Goal: Information Seeking & Learning: Learn about a topic

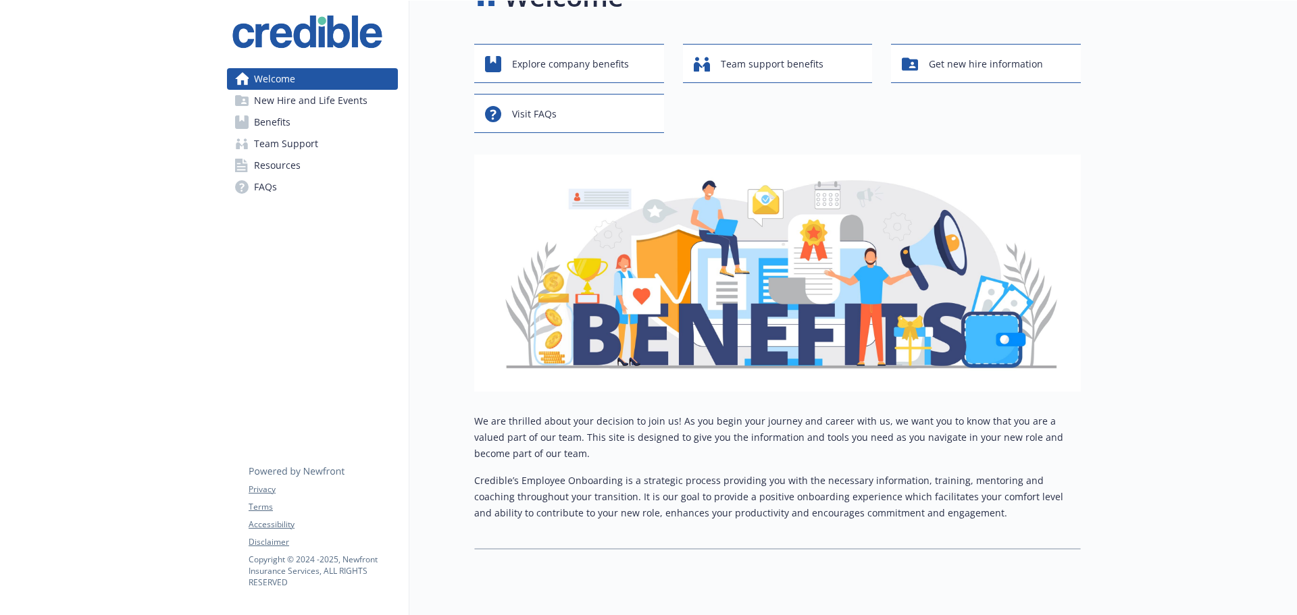
scroll to position [82, 0]
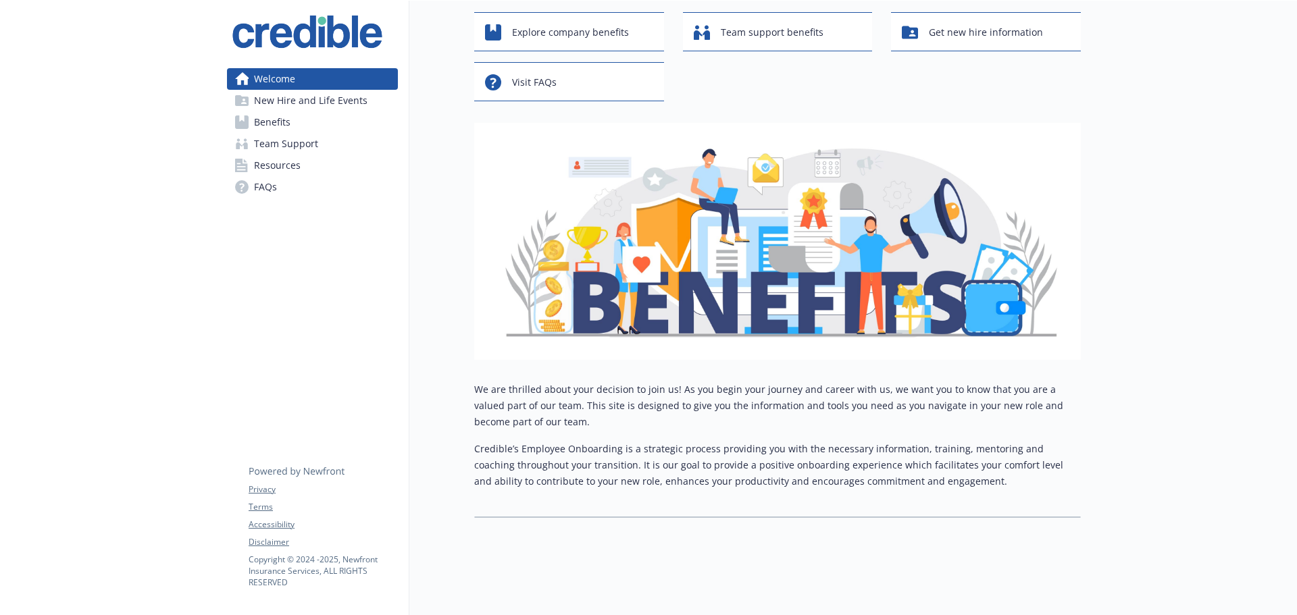
click at [326, 113] on link "Benefits" at bounding box center [312, 122] width 171 height 22
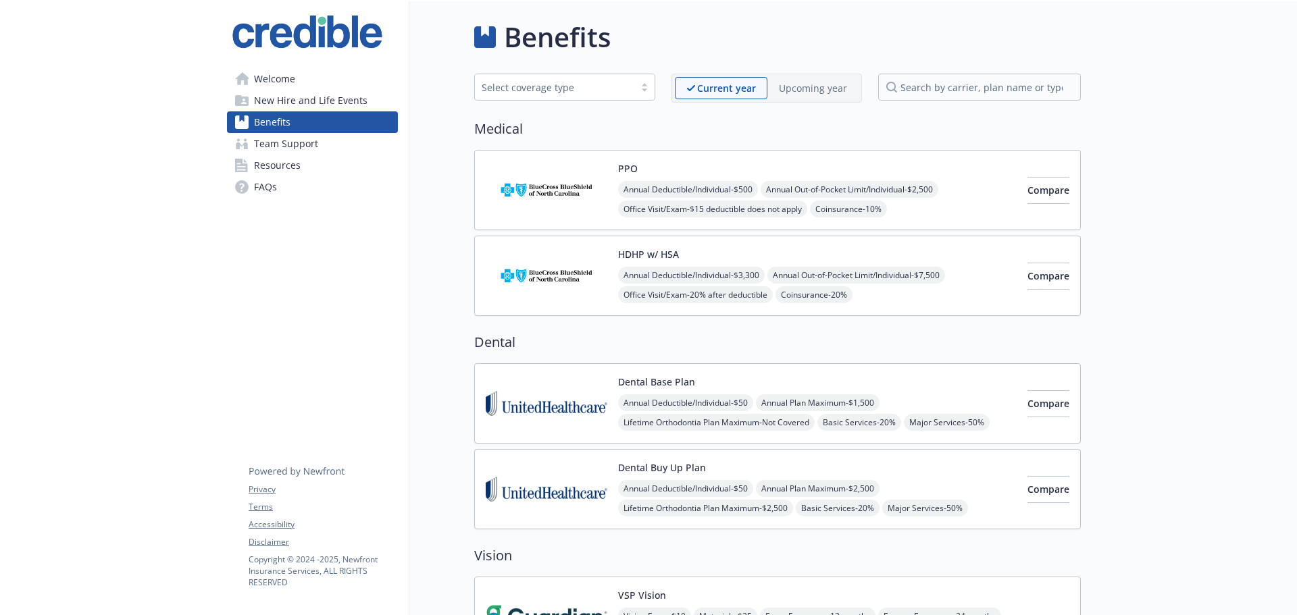
click at [648, 258] on button "HDHP w/ HSA" at bounding box center [648, 254] width 61 height 14
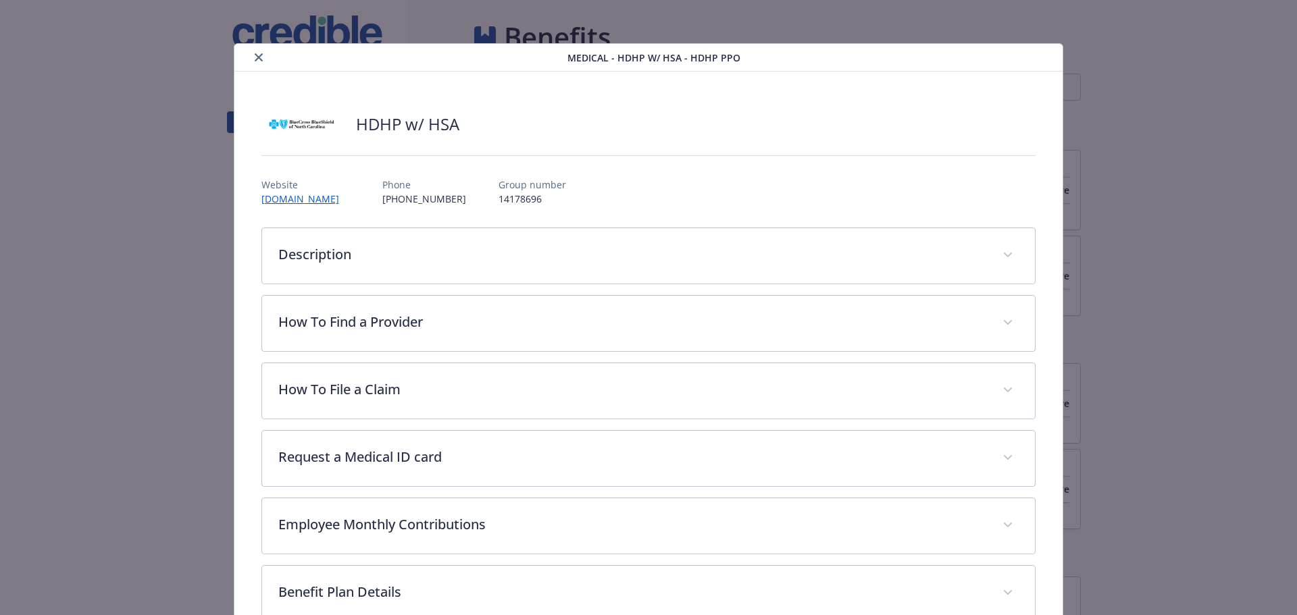
scroll to position [41, 0]
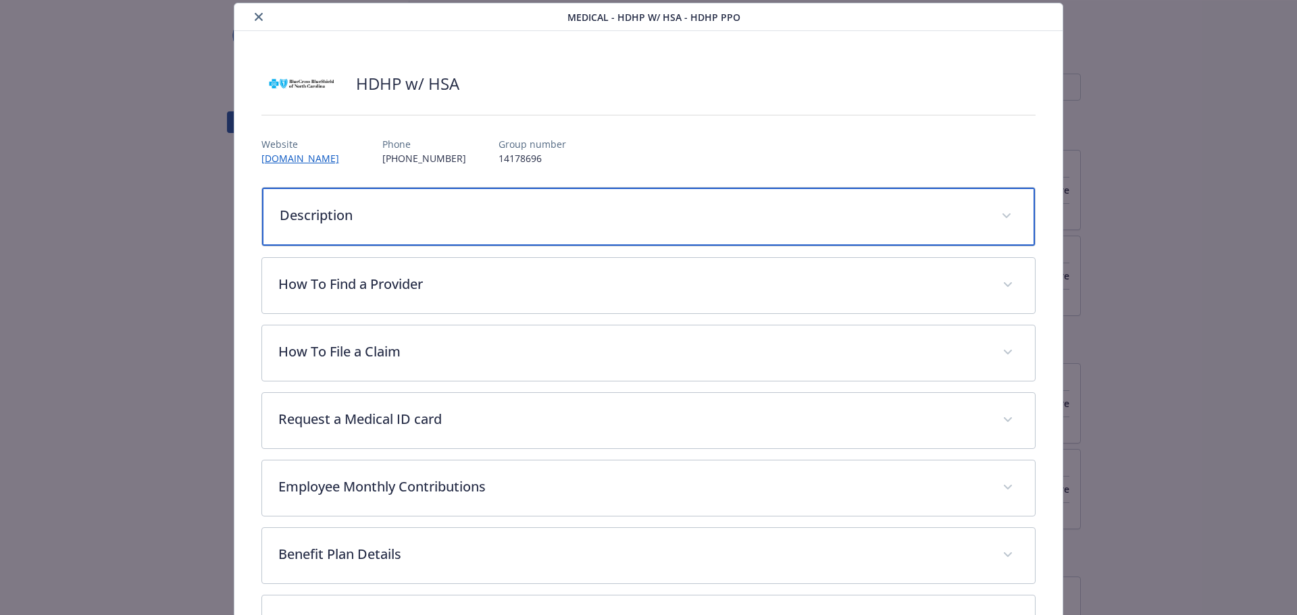
click at [486, 211] on p "Description" at bounding box center [633, 215] width 706 height 20
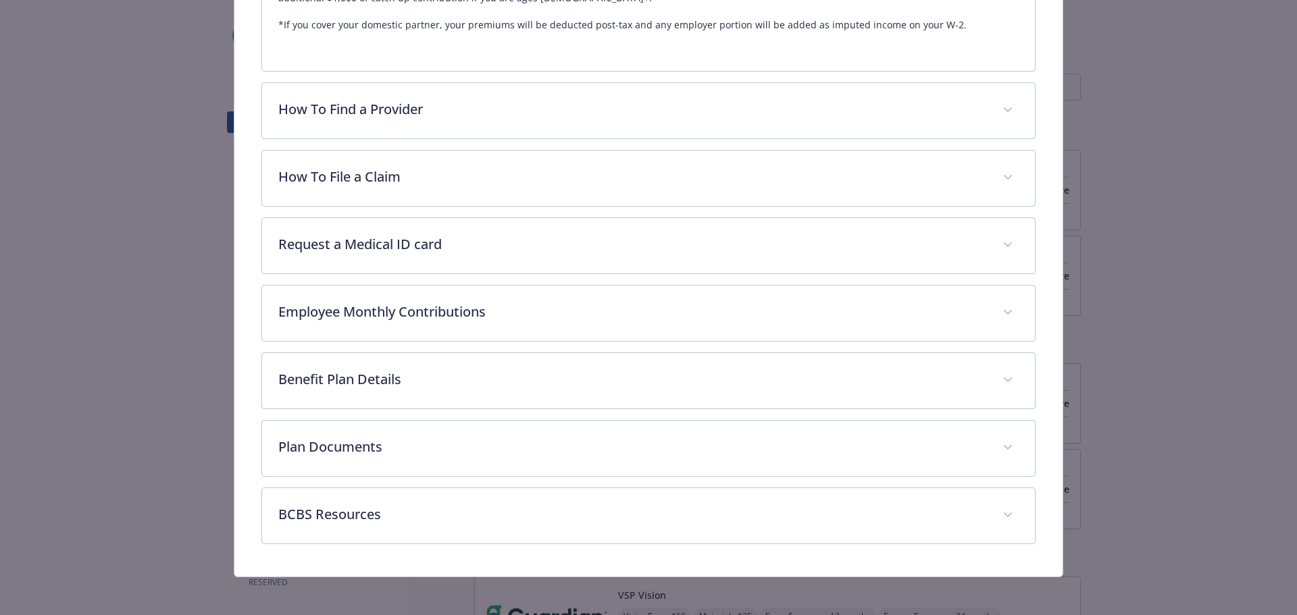
scroll to position [421, 0]
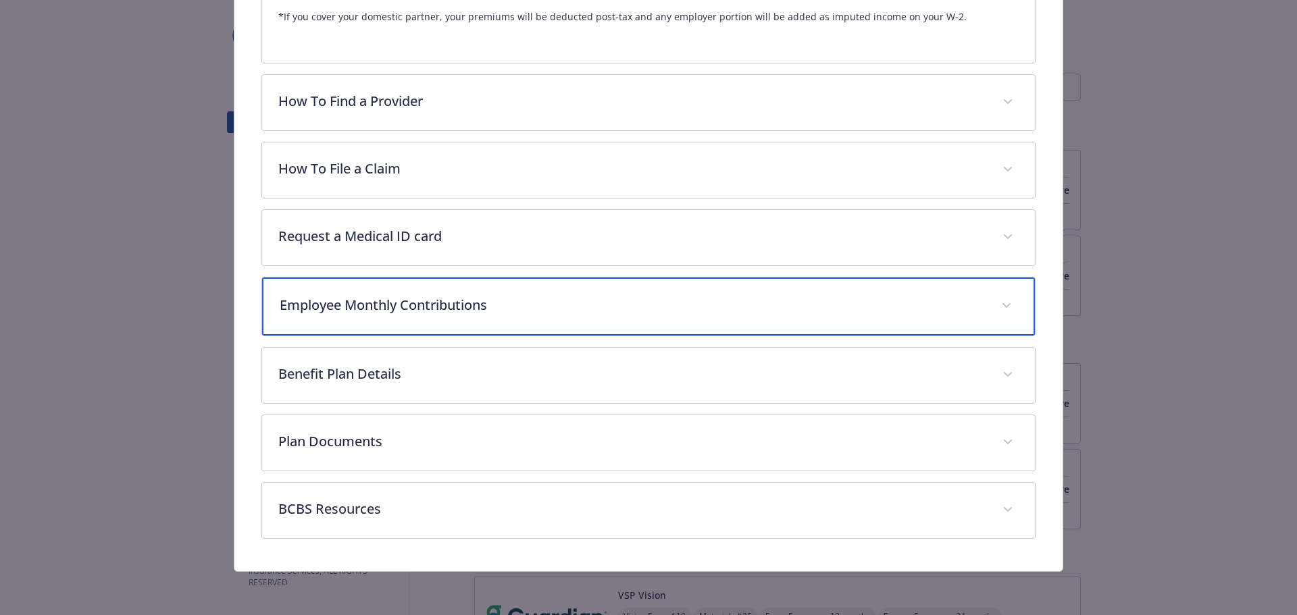
click at [619, 298] on p "Employee Monthly Contributions" at bounding box center [633, 305] width 706 height 20
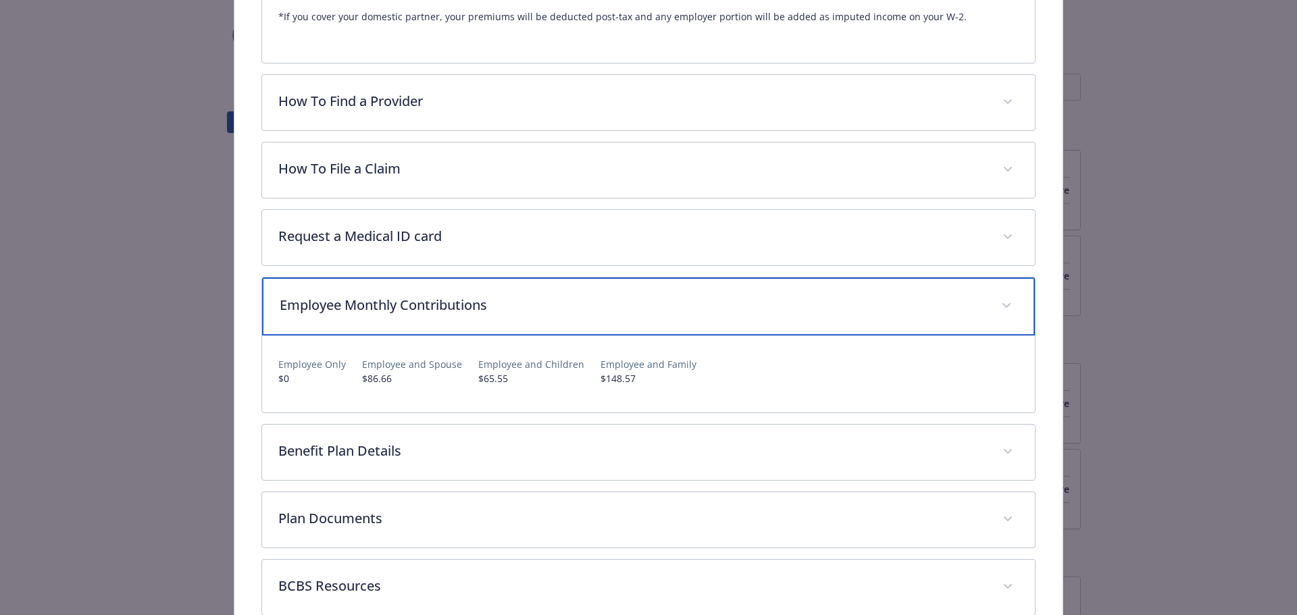
scroll to position [418, 0]
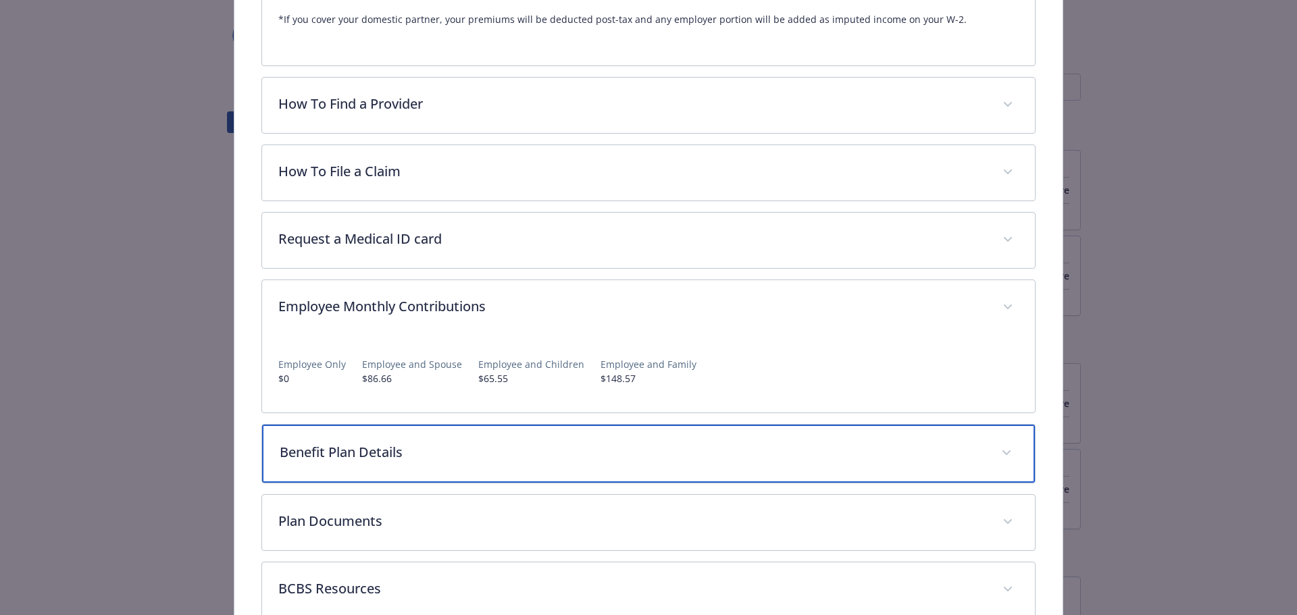
click at [524, 432] on div "Benefit Plan Details" at bounding box center [648, 454] width 773 height 58
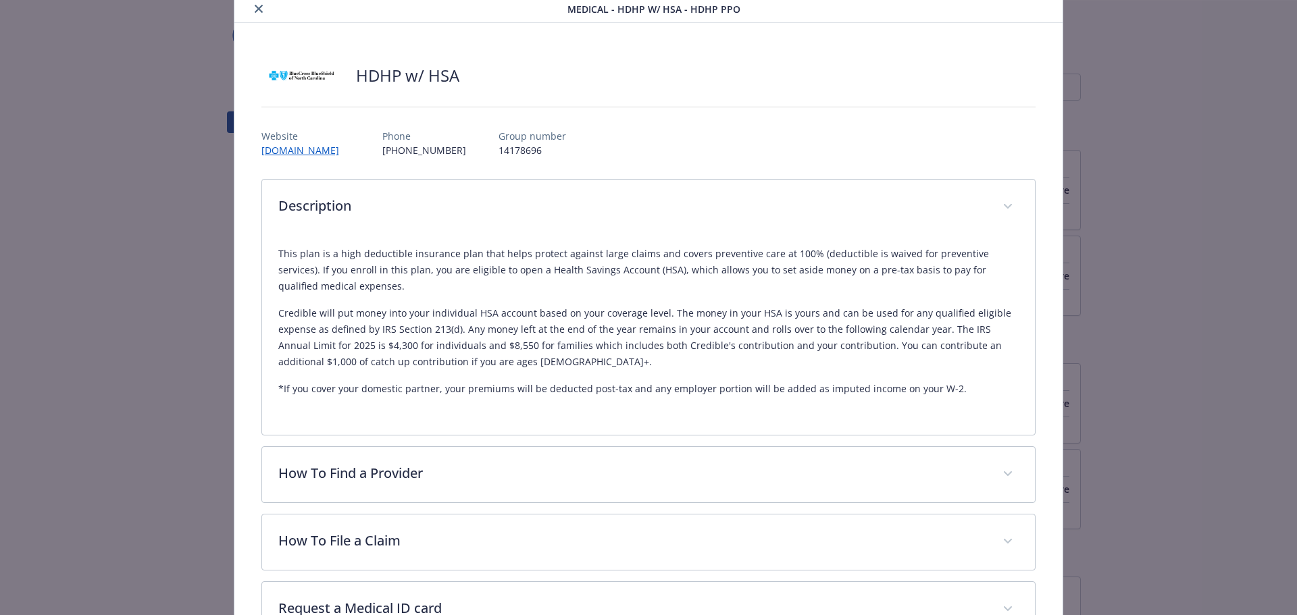
scroll to position [0, 0]
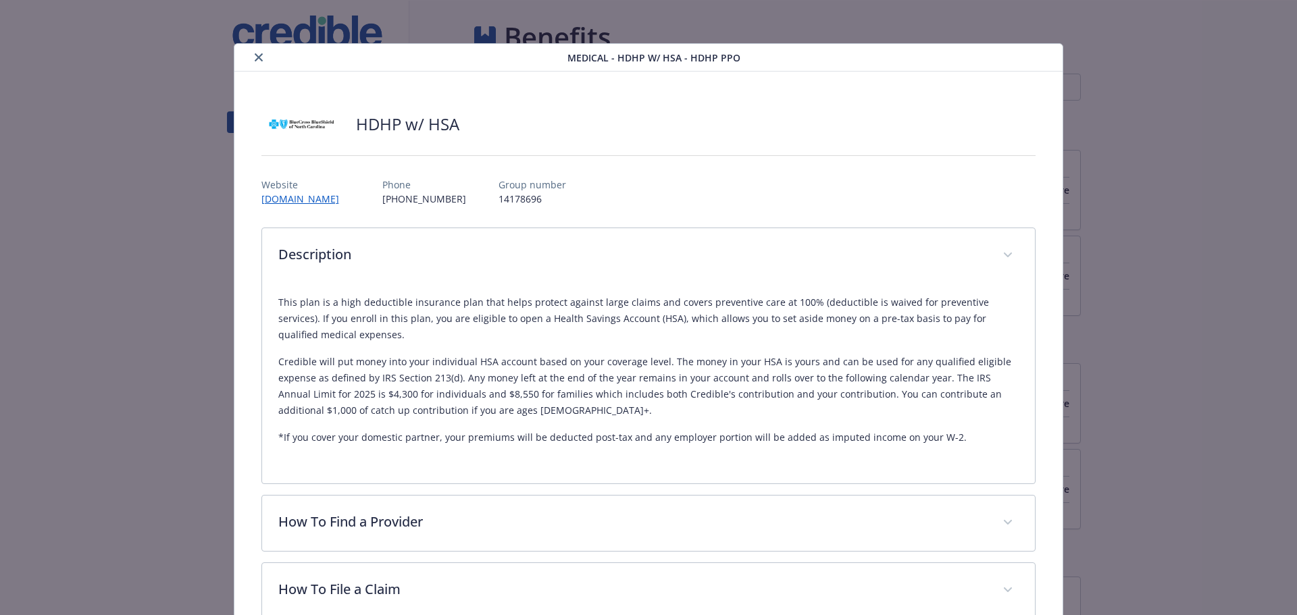
click at [251, 55] on button "close" at bounding box center [259, 57] width 16 height 16
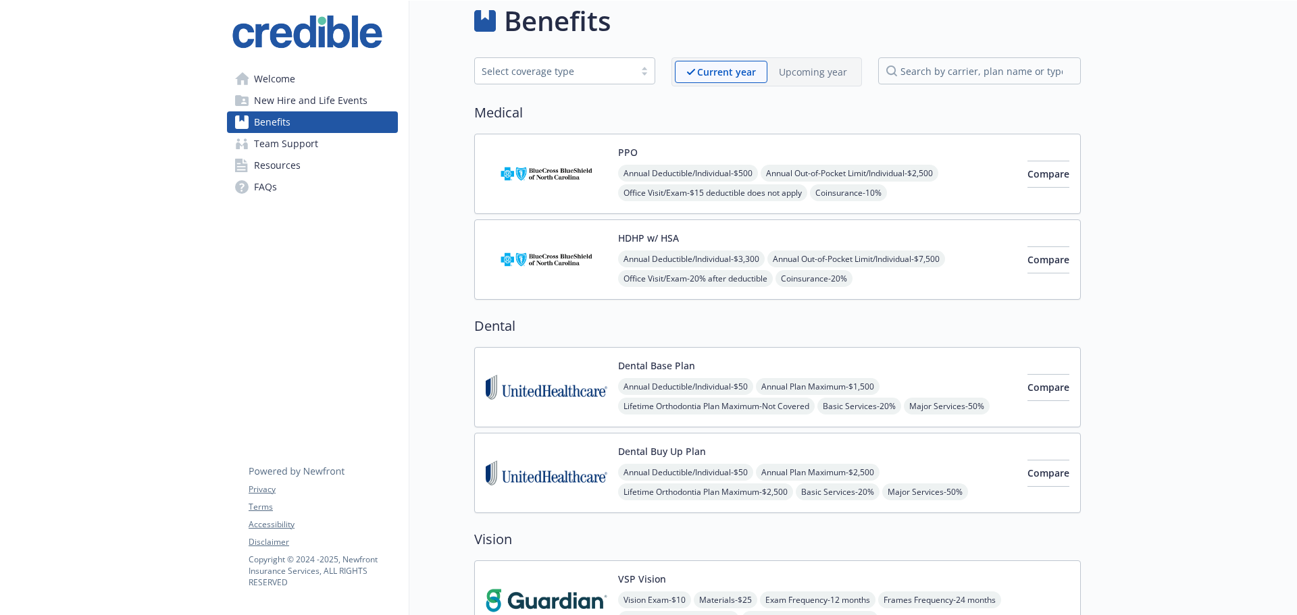
scroll to position [68, 0]
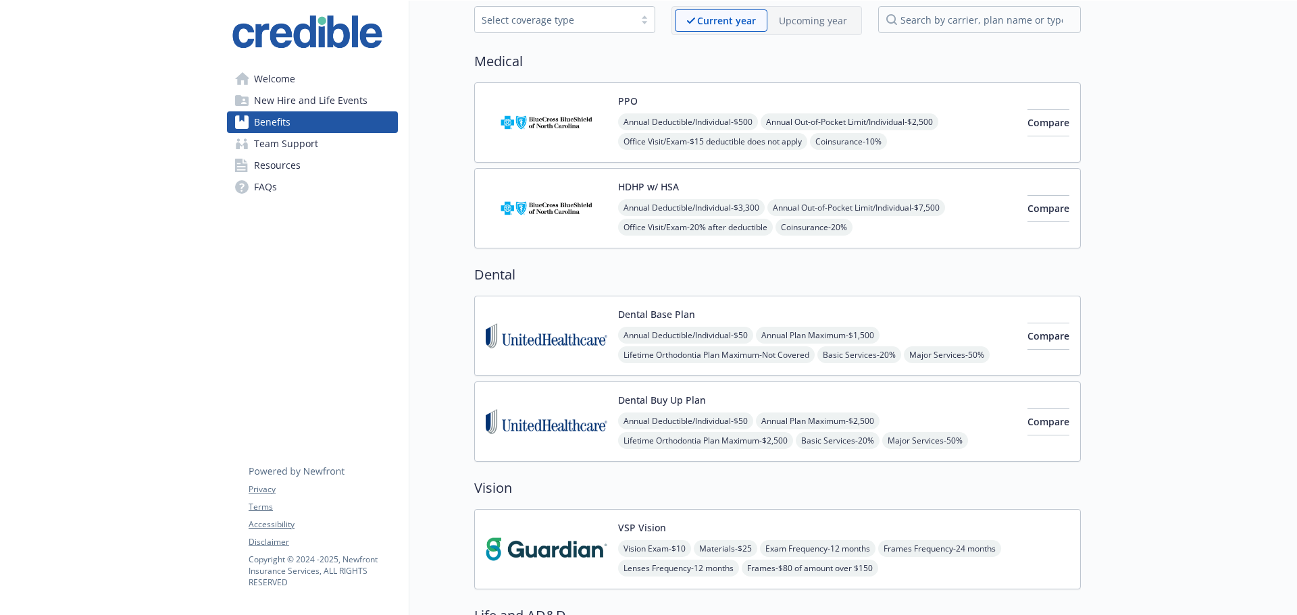
click at [286, 79] on span "Welcome" at bounding box center [274, 79] width 41 height 22
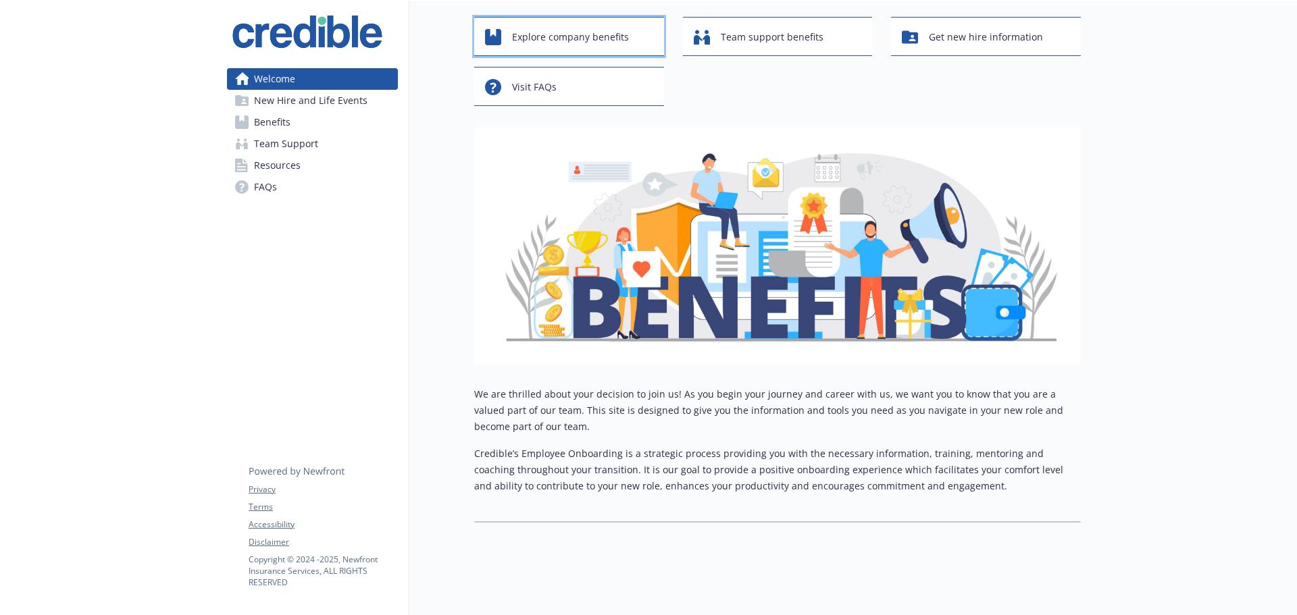
click at [581, 28] on span "Explore company benefits" at bounding box center [570, 37] width 117 height 26
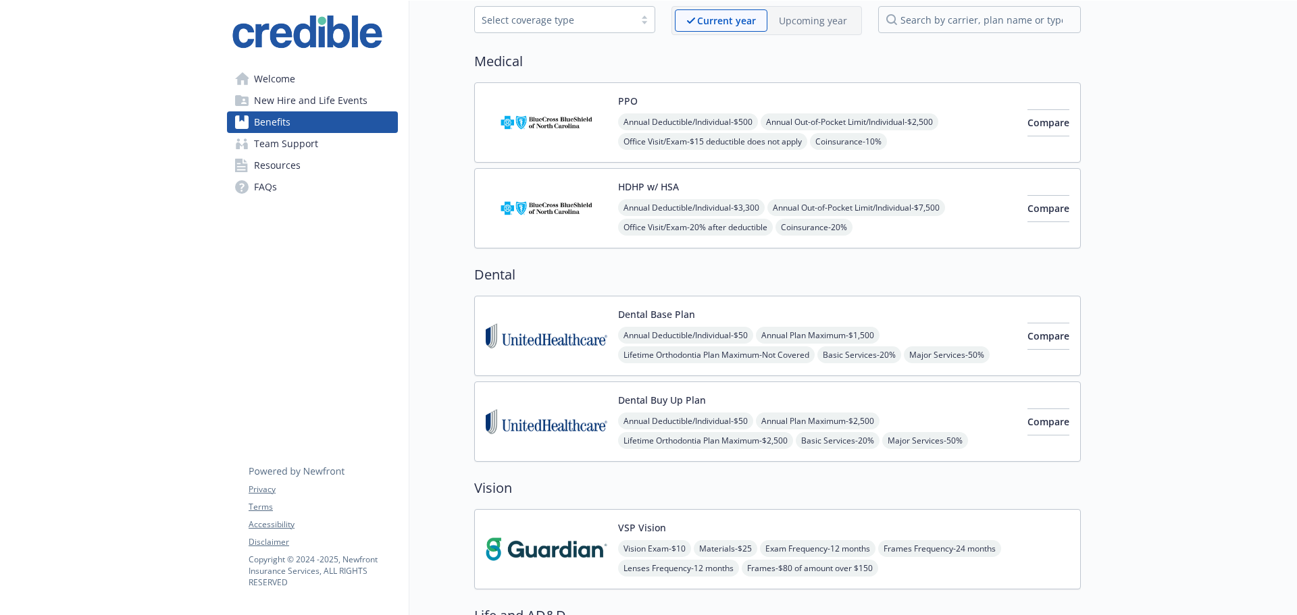
click at [277, 76] on span "Welcome" at bounding box center [274, 79] width 41 height 22
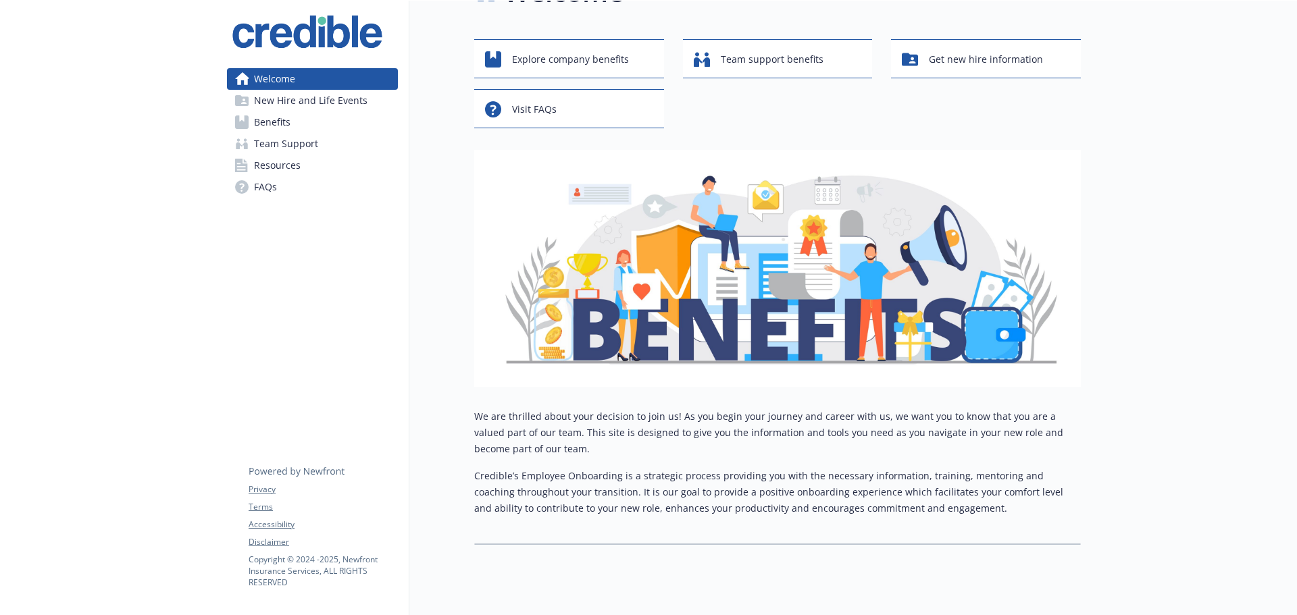
scroll to position [82, 0]
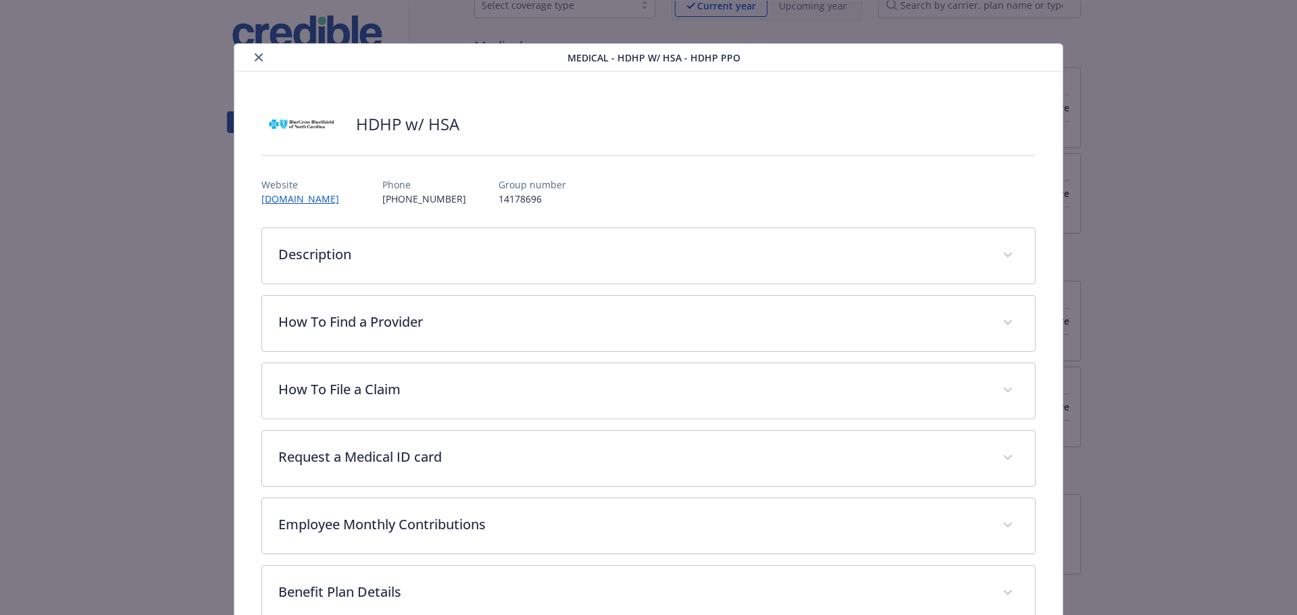
scroll to position [41, 0]
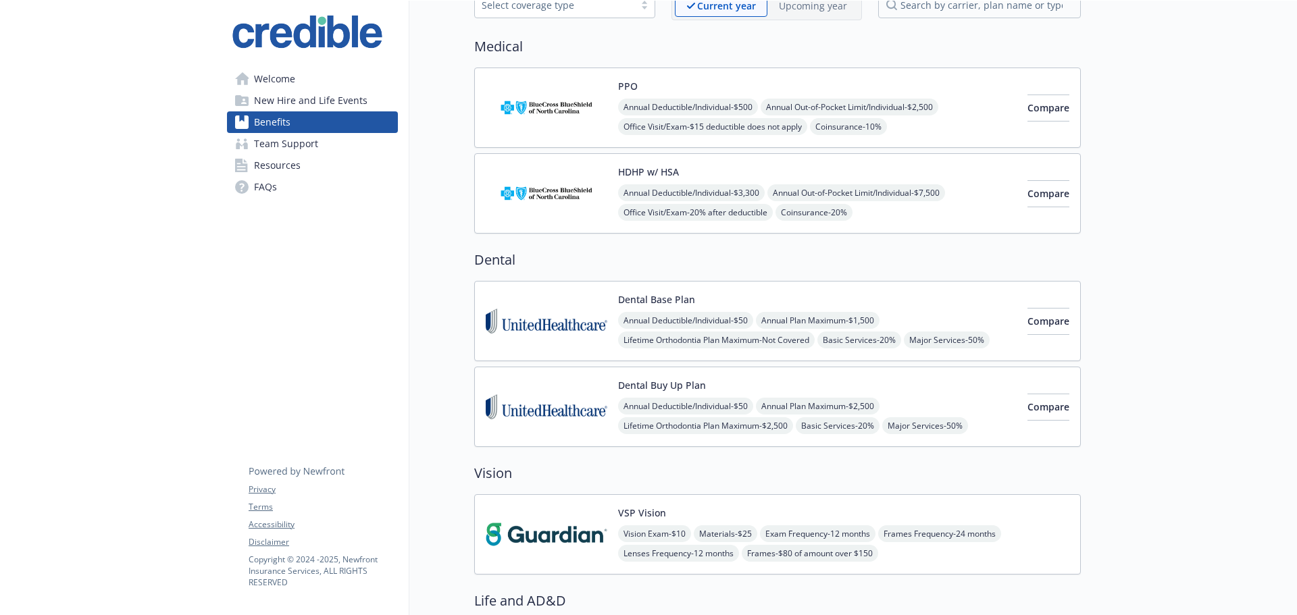
scroll to position [82, 0]
